Goal: Information Seeking & Learning: Learn about a topic

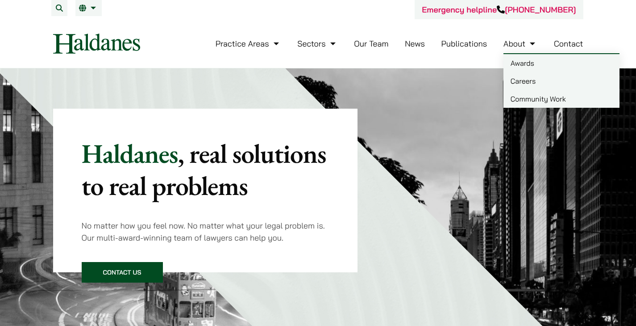
click at [515, 75] on link "Careers" at bounding box center [562, 81] width 116 height 18
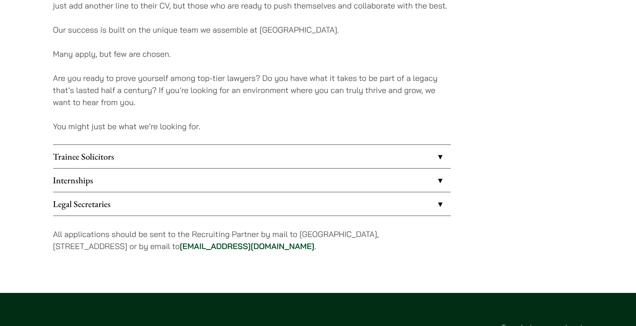
scroll to position [766, 0]
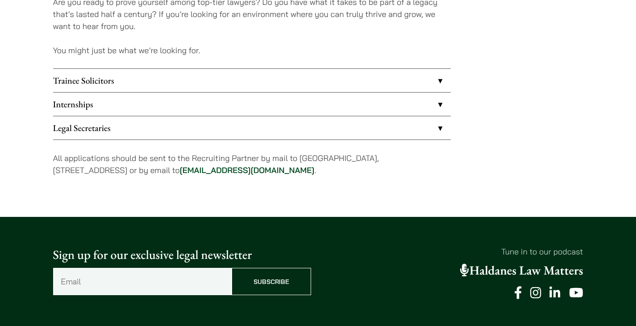
click at [343, 96] on link "Internships" at bounding box center [252, 103] width 398 height 23
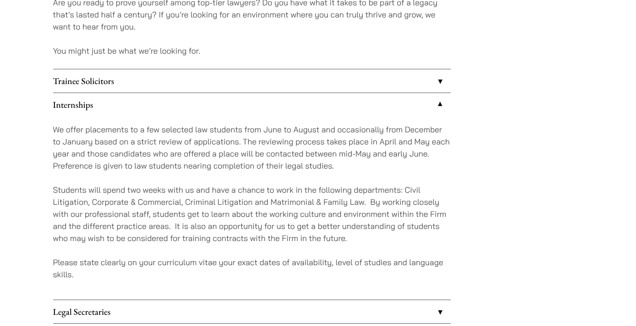
scroll to position [766, 0]
